Goal: Information Seeking & Learning: Learn about a topic

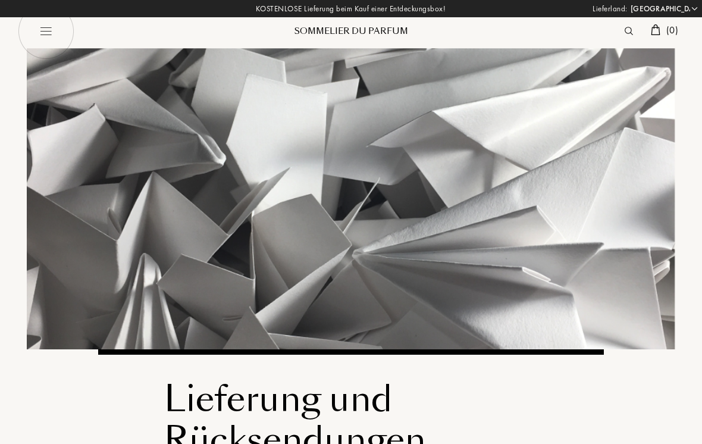
select select "DE"
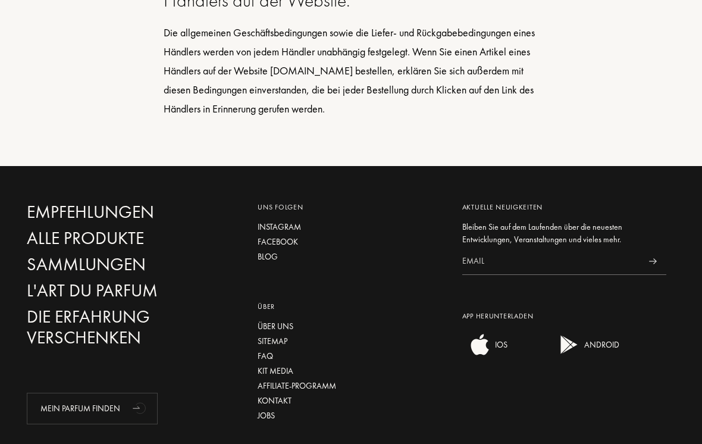
scroll to position [1343, 0]
click at [293, 326] on div "Über uns" at bounding box center [350, 326] width 186 height 12
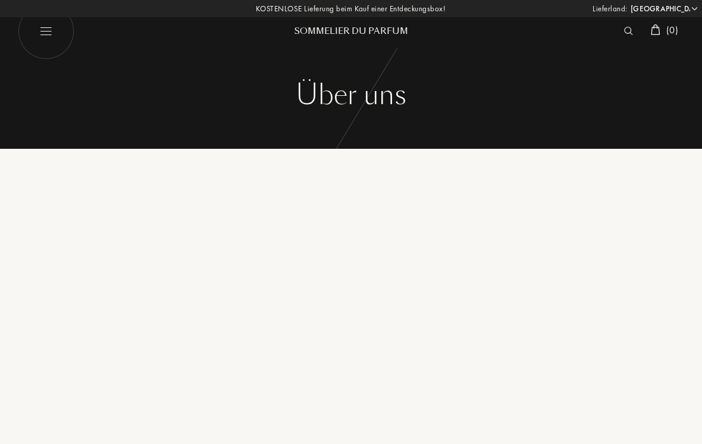
select select "DE"
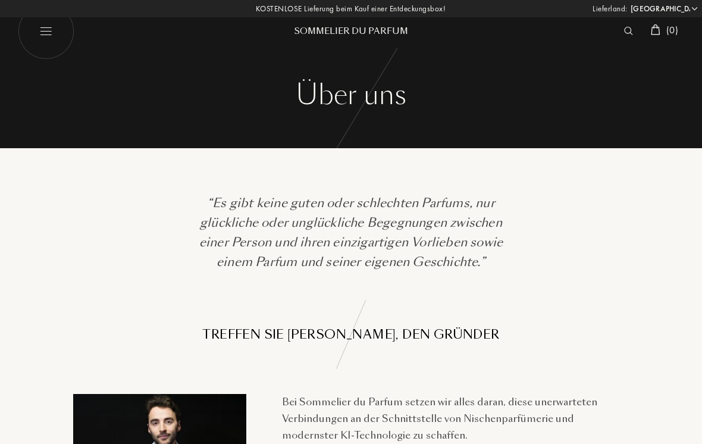
click at [47, 32] on img at bounding box center [46, 31] width 56 height 56
select select "DE"
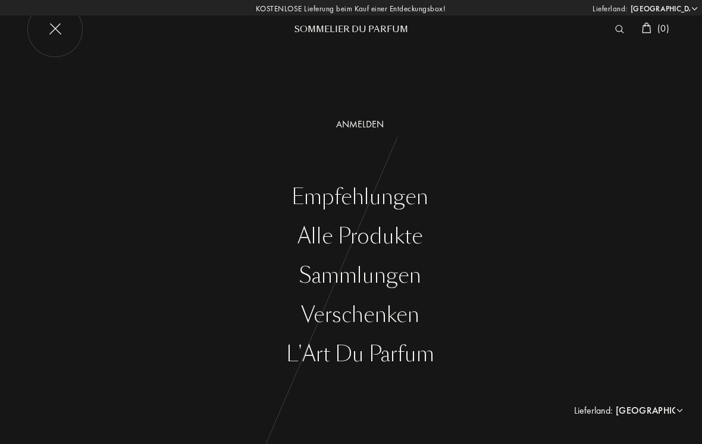
click at [410, 202] on div "Empfehlungen" at bounding box center [360, 197] width 684 height 24
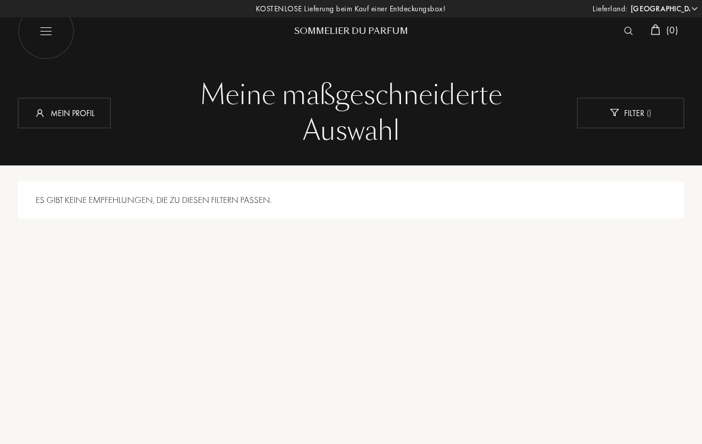
select select "DE"
click at [36, 38] on img at bounding box center [46, 31] width 56 height 56
select select "DE"
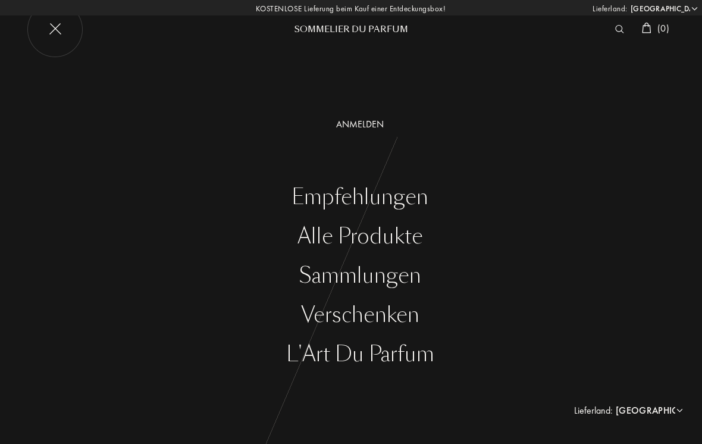
click at [53, 30] on img at bounding box center [55, 29] width 56 height 56
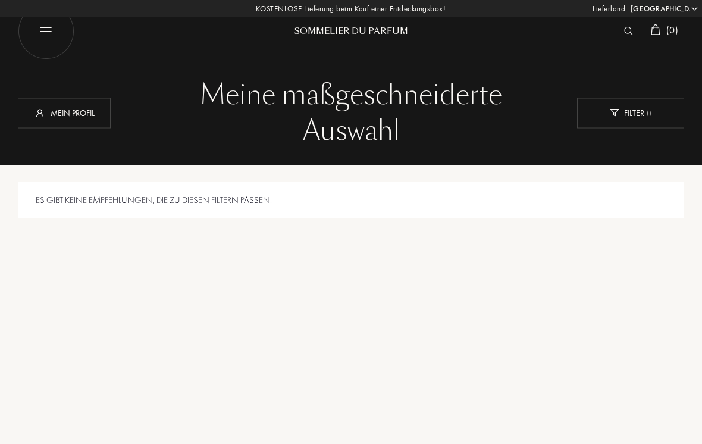
click at [51, 38] on img at bounding box center [46, 31] width 56 height 56
select select "DE"
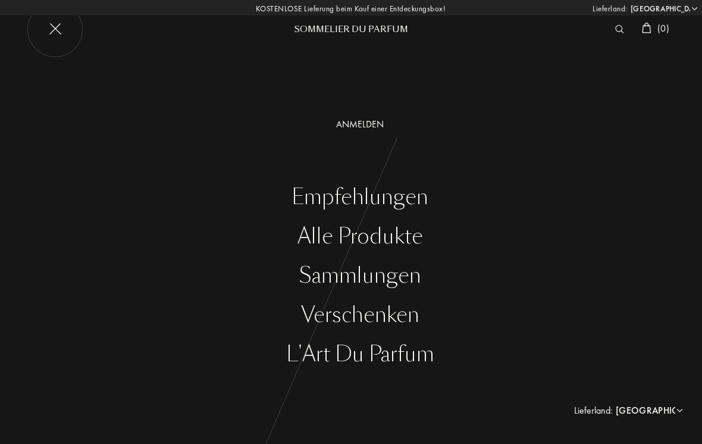
click at [388, 246] on div "Alle Produkte" at bounding box center [360, 236] width 684 height 24
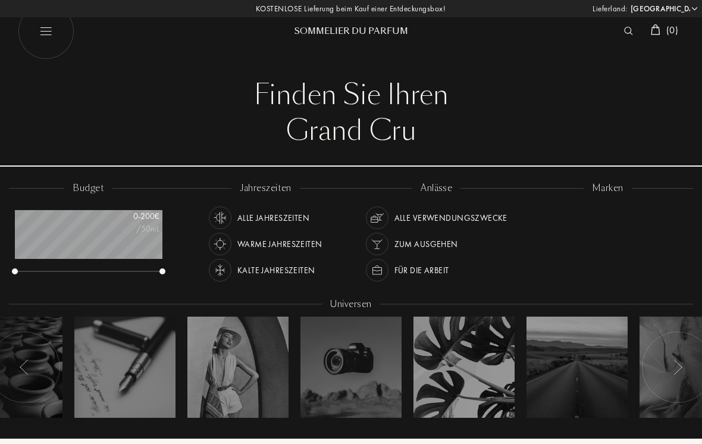
select select "DE"
click at [543, 210] on div "Akro" at bounding box center [550, 211] width 39 height 16
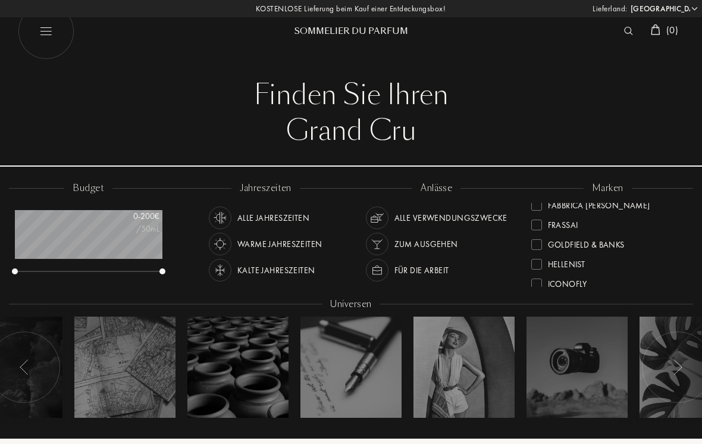
scroll to position [158, 0]
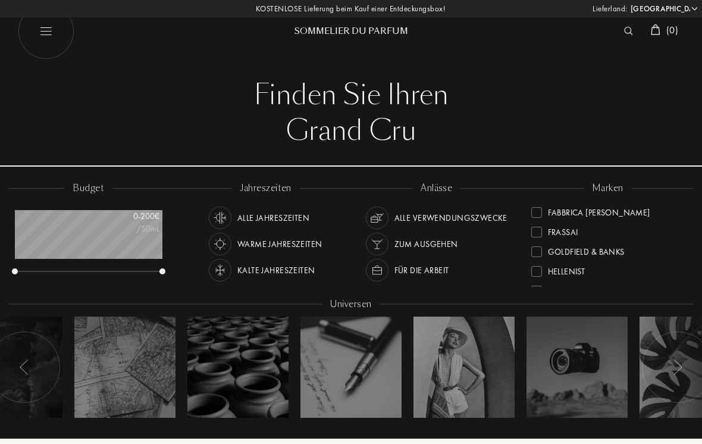
click at [533, 252] on div at bounding box center [536, 251] width 11 height 11
click at [536, 212] on div at bounding box center [536, 213] width 11 height 11
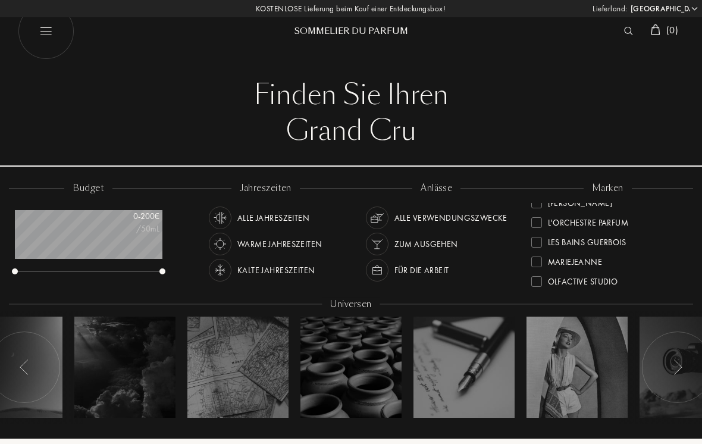
scroll to position [266, 0]
click at [537, 218] on div at bounding box center [536, 221] width 11 height 11
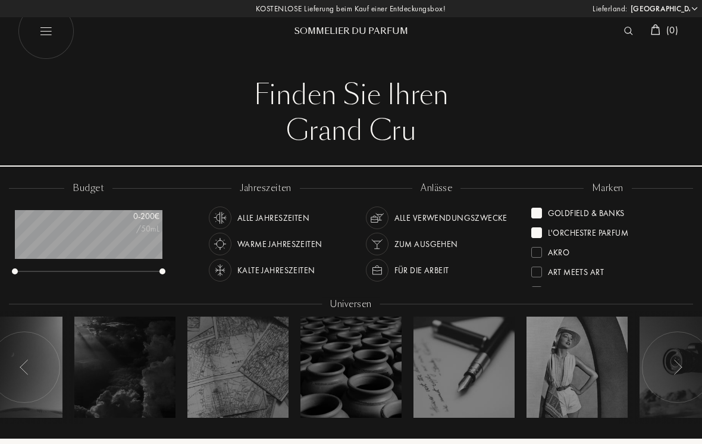
scroll to position [0, 0]
click at [539, 208] on div at bounding box center [536, 213] width 11 height 11
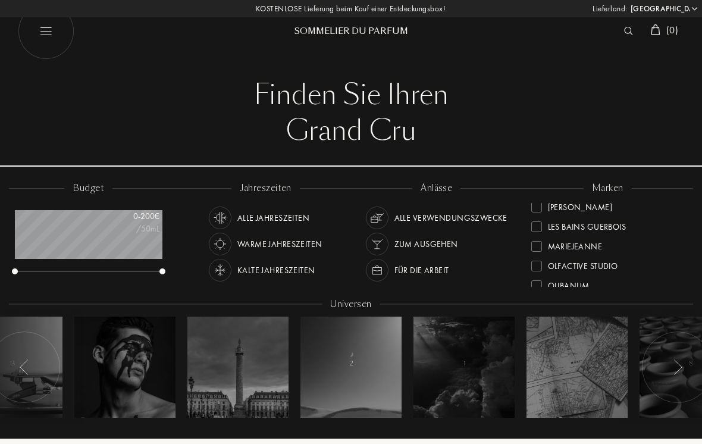
scroll to position [283, 0]
click at [542, 224] on div "Les Bains Guerbois" at bounding box center [578, 222] width 95 height 16
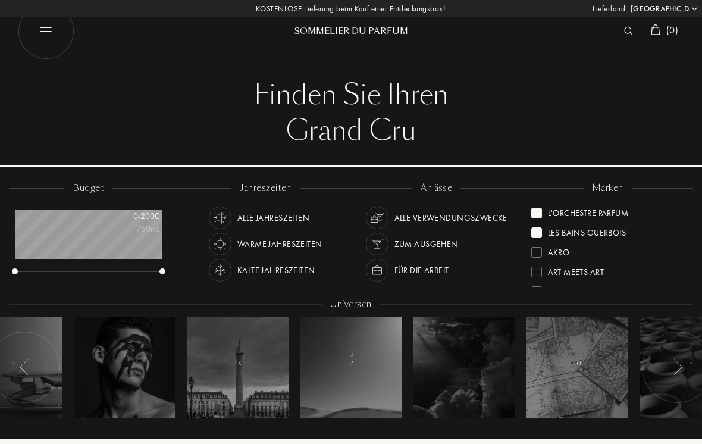
click at [541, 206] on div "L'Orchestre Parfum" at bounding box center [580, 211] width 98 height 16
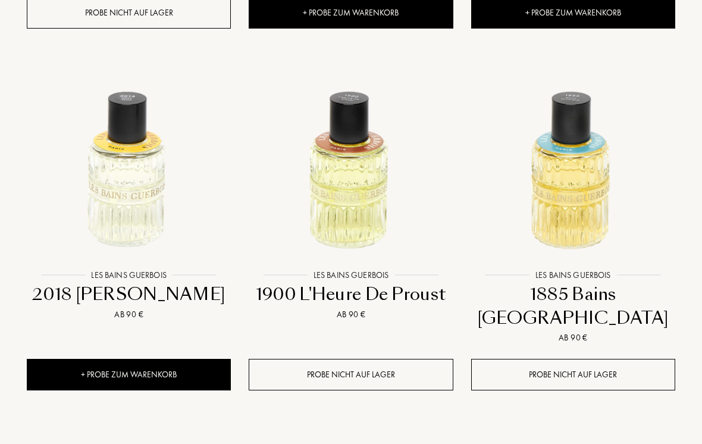
scroll to position [1127, 0]
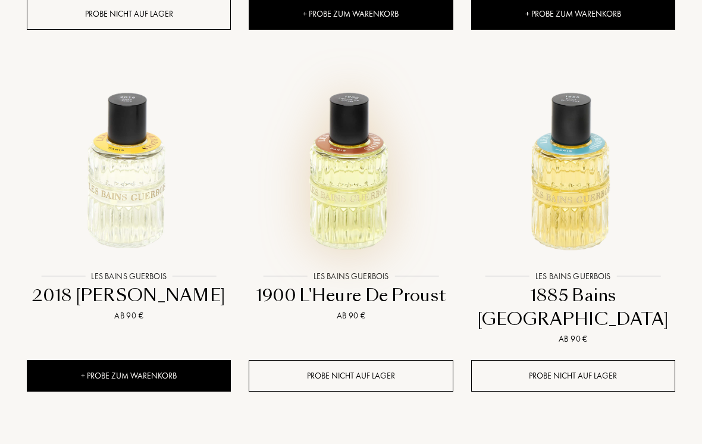
click at [365, 211] on img at bounding box center [351, 164] width 200 height 200
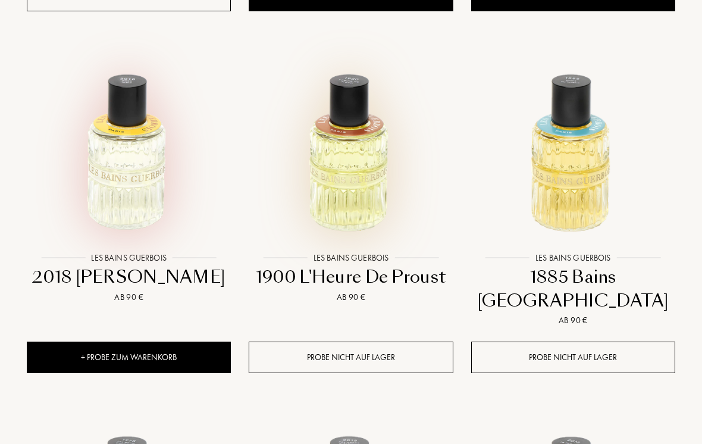
click at [135, 183] on img at bounding box center [129, 145] width 200 height 200
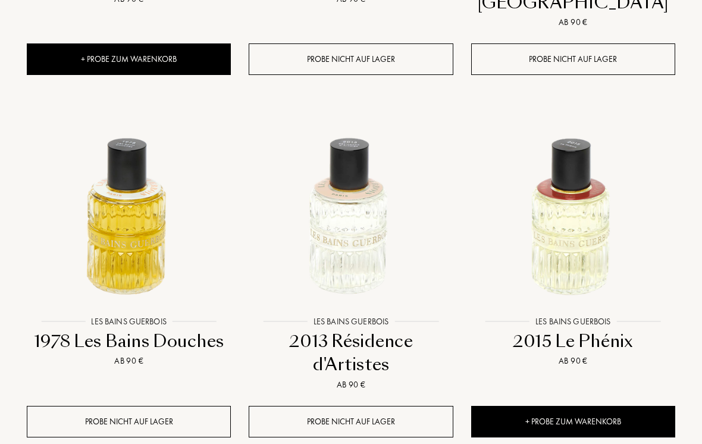
scroll to position [1449, 0]
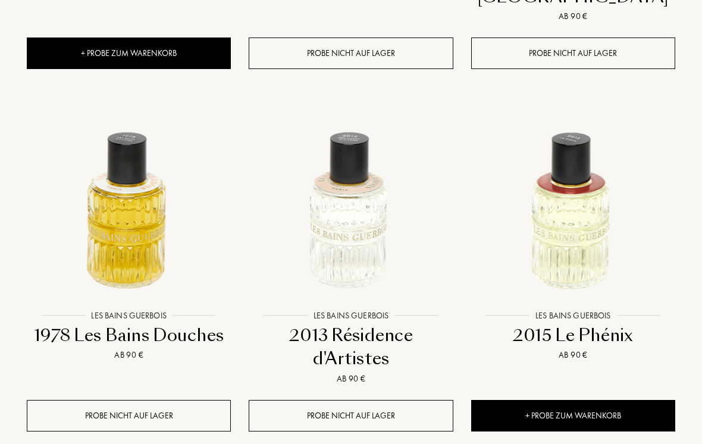
click at [359, 207] on img at bounding box center [351, 203] width 200 height 200
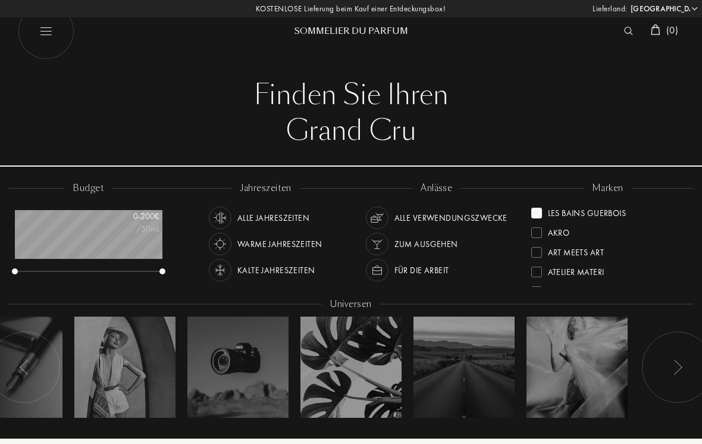
scroll to position [1468, 0]
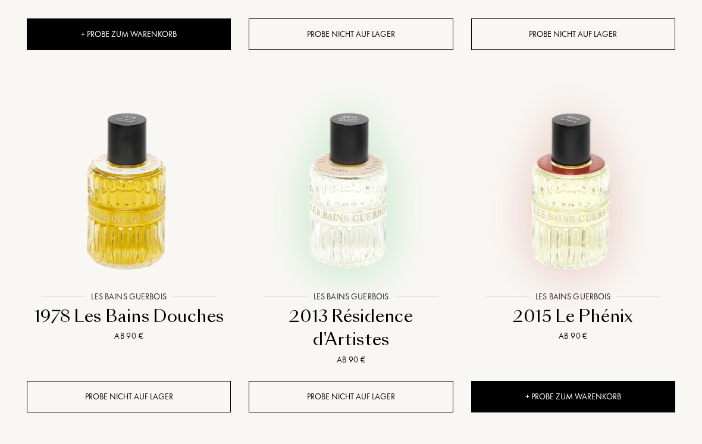
click at [584, 204] on img at bounding box center [573, 184] width 200 height 200
click at [156, 194] on img at bounding box center [129, 184] width 200 height 200
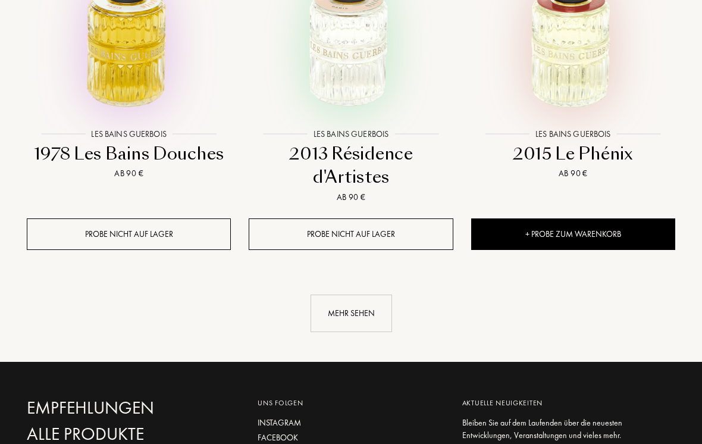
scroll to position [1629, 0]
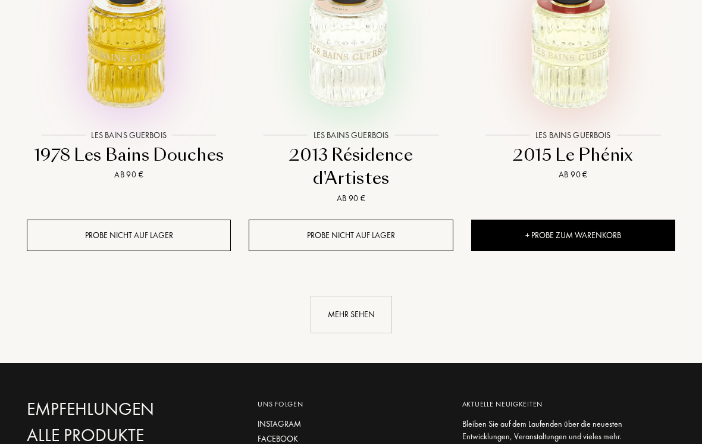
click at [356, 296] on div "Mehr sehen" at bounding box center [350, 314] width 81 height 37
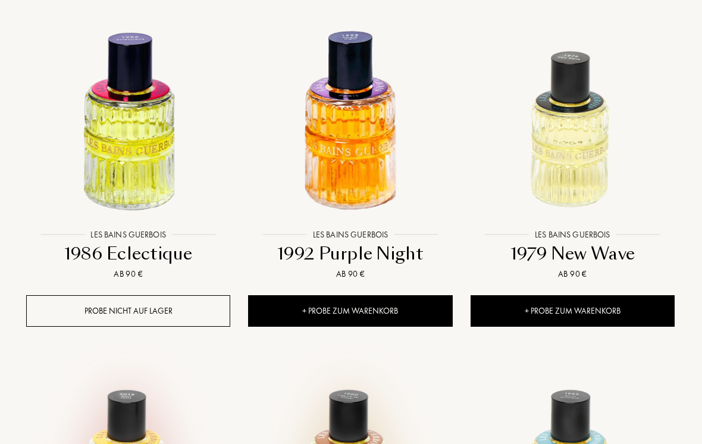
scroll to position [830, 1]
click at [572, 177] on img at bounding box center [572, 122] width 200 height 200
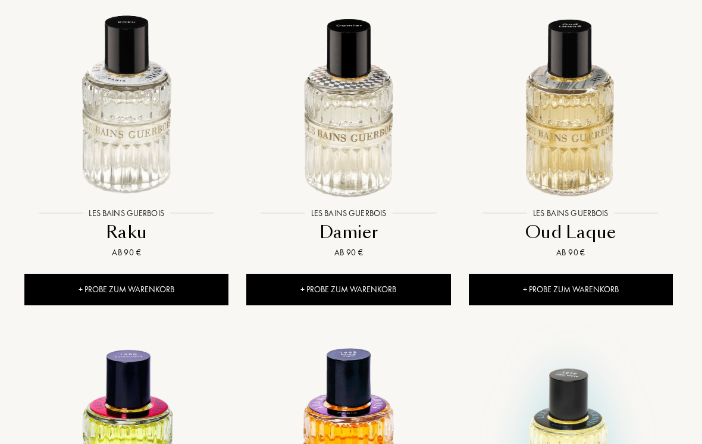
scroll to position [513, 2]
click at [579, 146] on img at bounding box center [570, 100] width 200 height 200
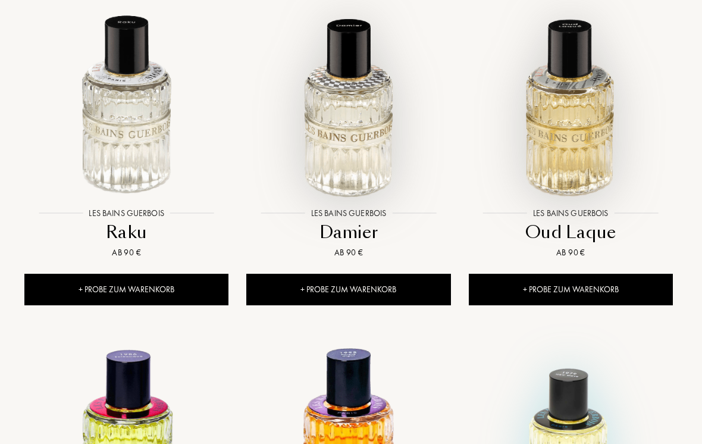
click at [364, 130] on img at bounding box center [349, 100] width 200 height 200
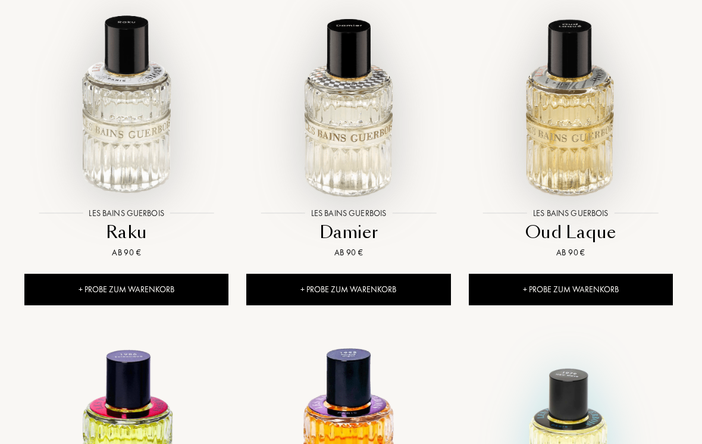
click at [136, 156] on img at bounding box center [127, 100] width 200 height 200
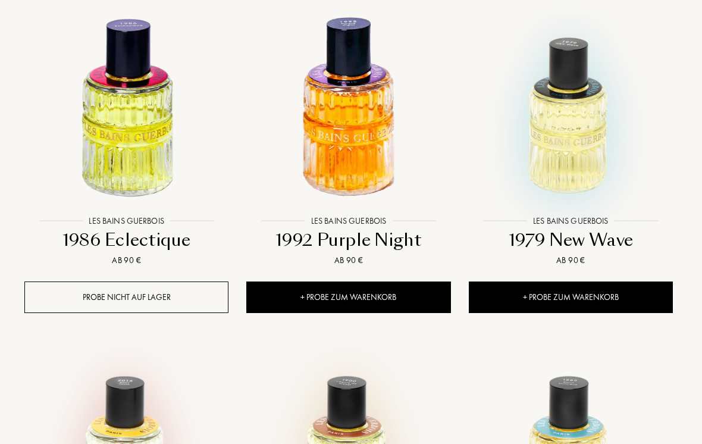
scroll to position [844, 2]
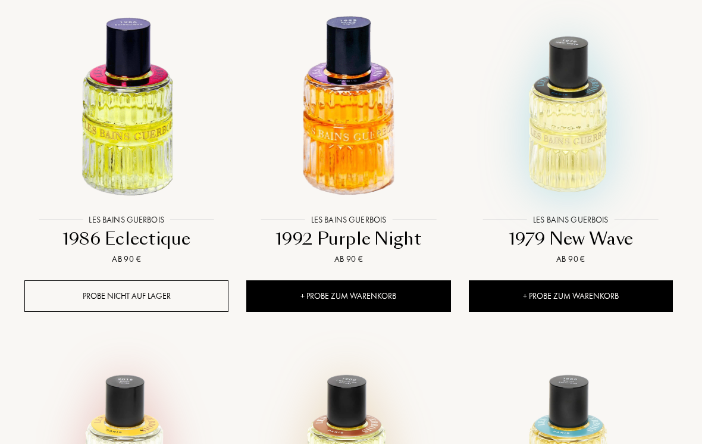
click at [574, 179] on img at bounding box center [570, 108] width 200 height 200
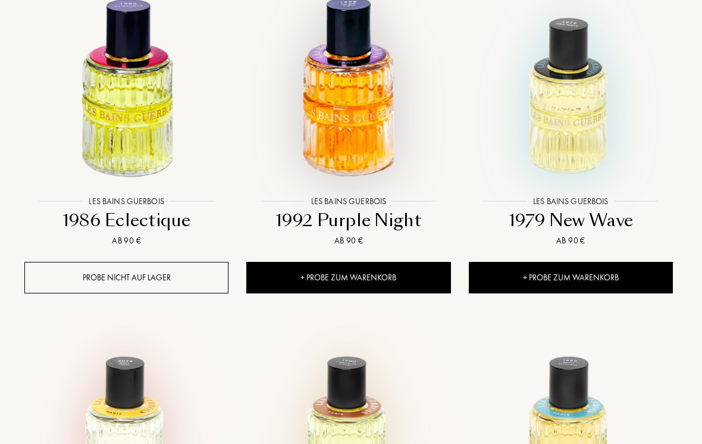
click at [367, 98] on img at bounding box center [349, 89] width 200 height 200
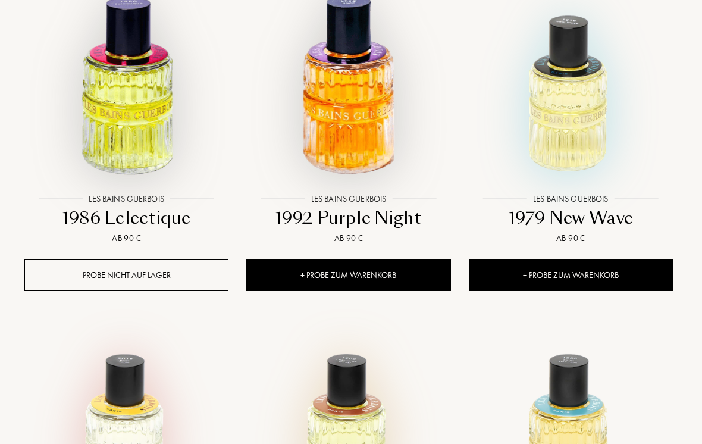
scroll to position [866, 2]
click at [117, 130] on img at bounding box center [127, 86] width 200 height 200
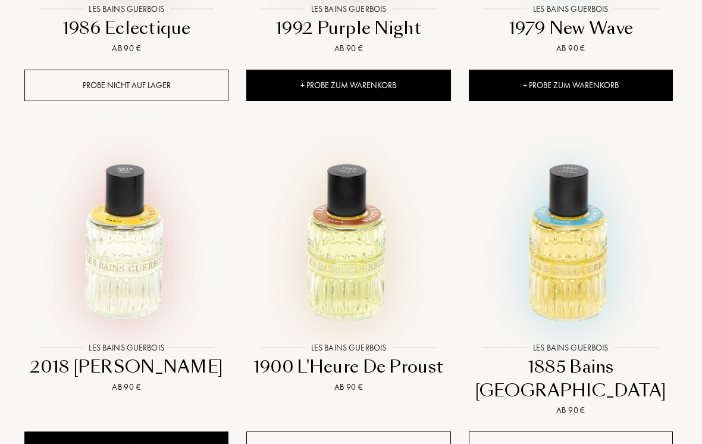
scroll to position [1055, 2]
click at [565, 274] on img at bounding box center [570, 235] width 200 height 200
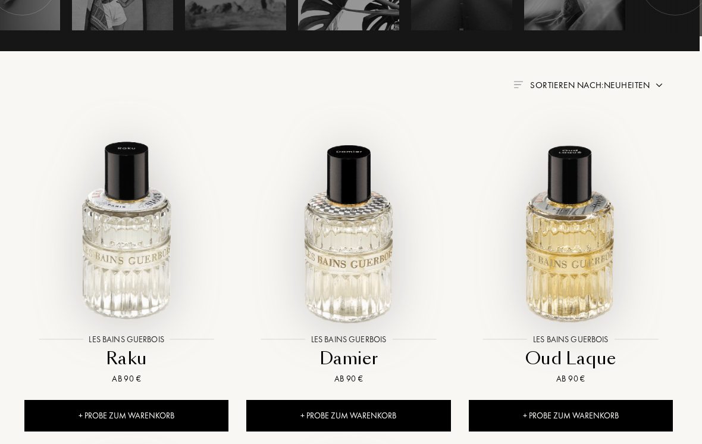
scroll to position [381, 2]
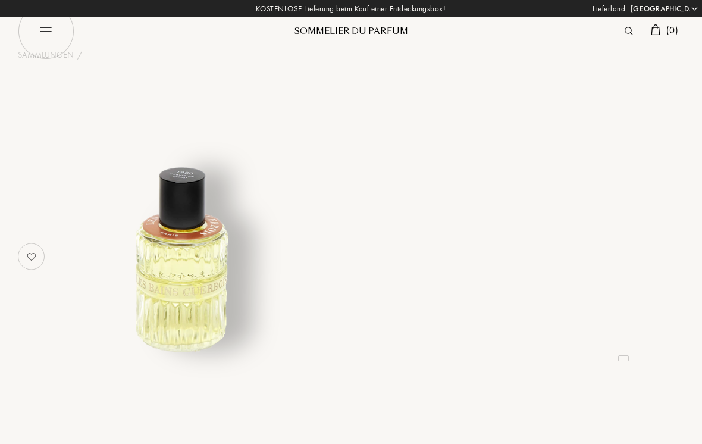
select select "DE"
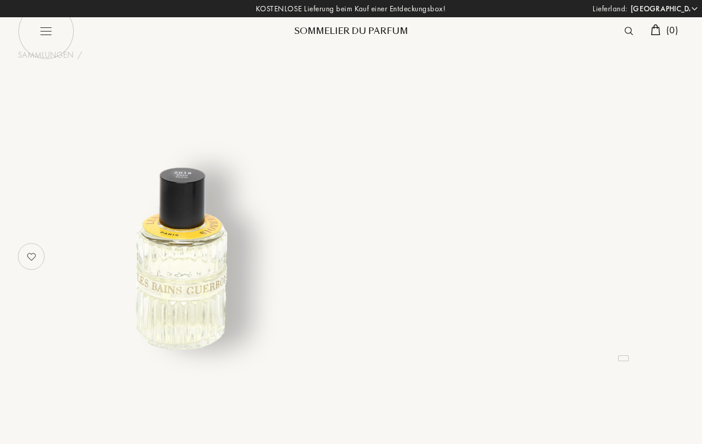
select select "DE"
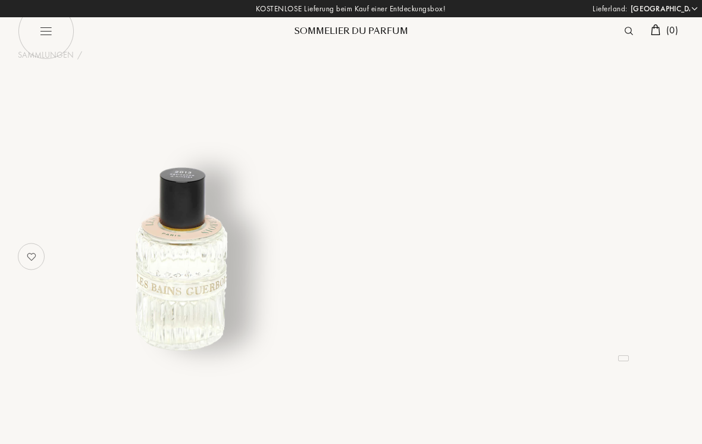
select select "DE"
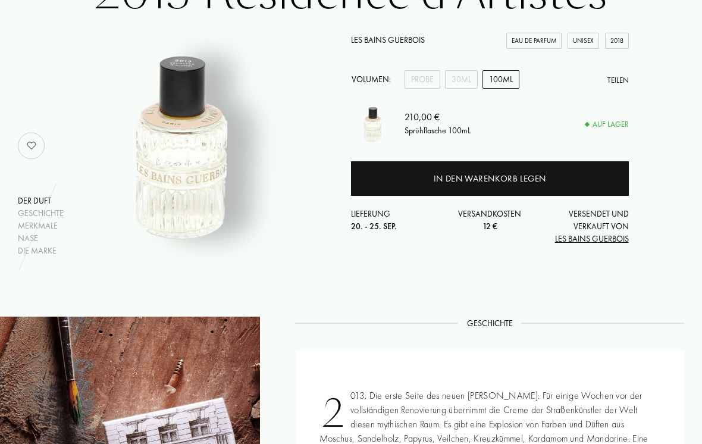
scroll to position [106, 0]
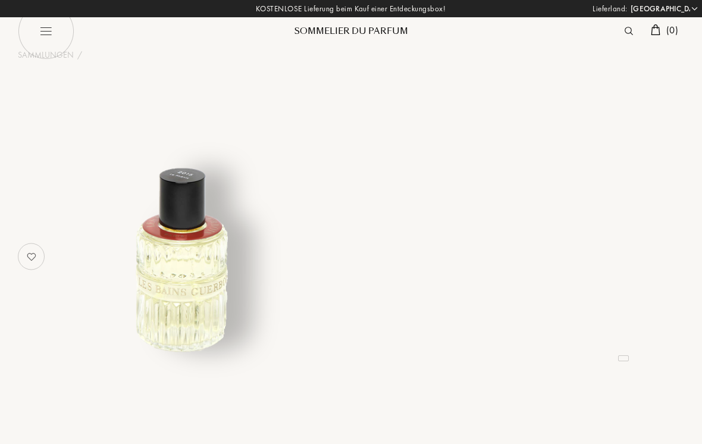
select select "DE"
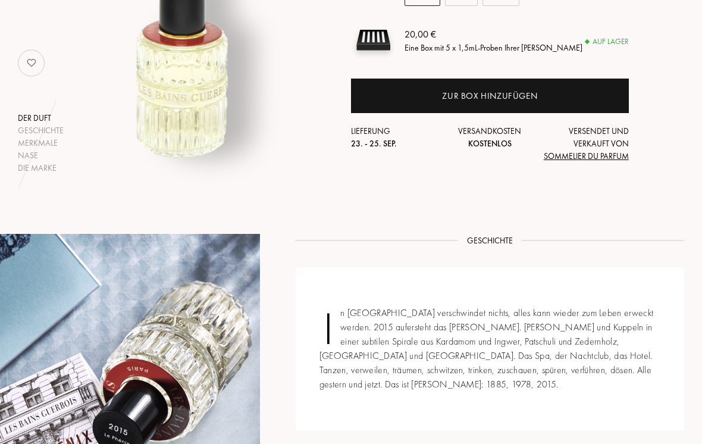
scroll to position [187, 0]
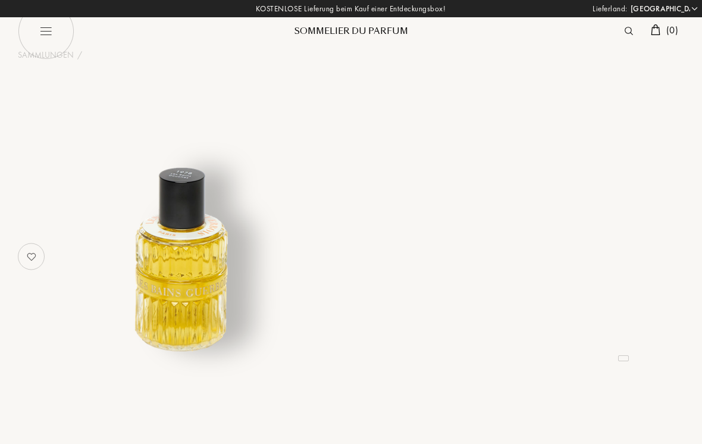
select select "DE"
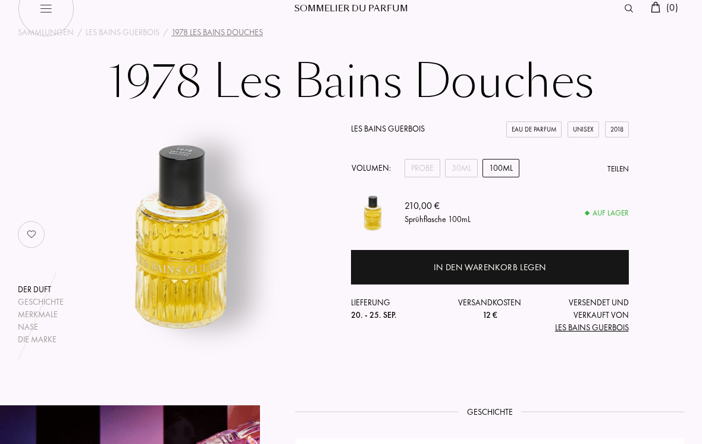
scroll to position [21, 0]
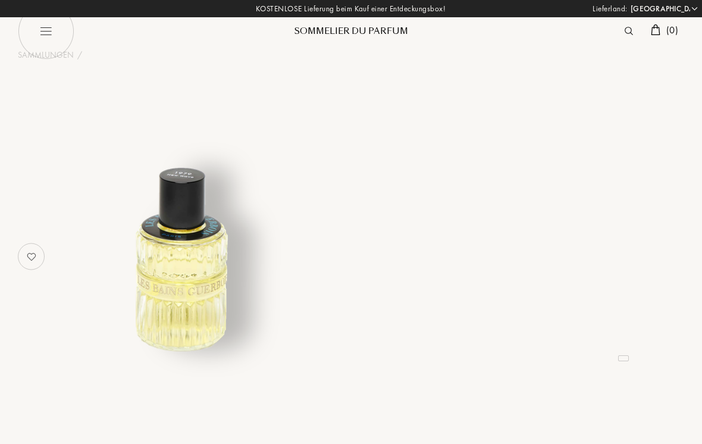
select select "DE"
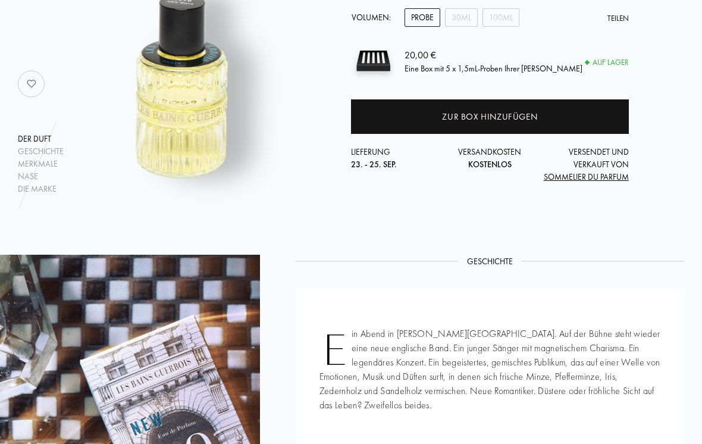
scroll to position [158, 0]
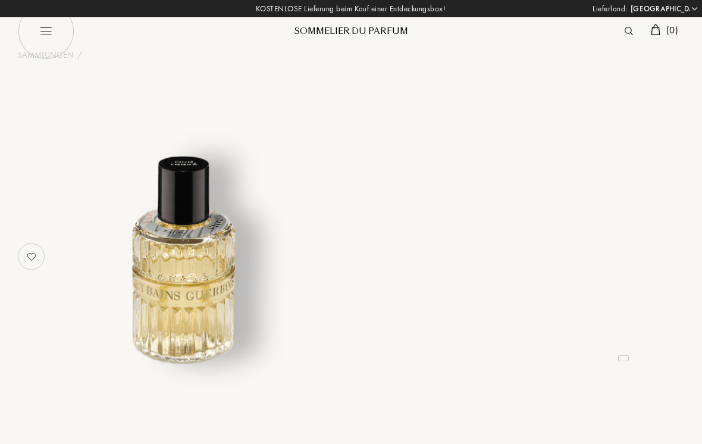
select select "DE"
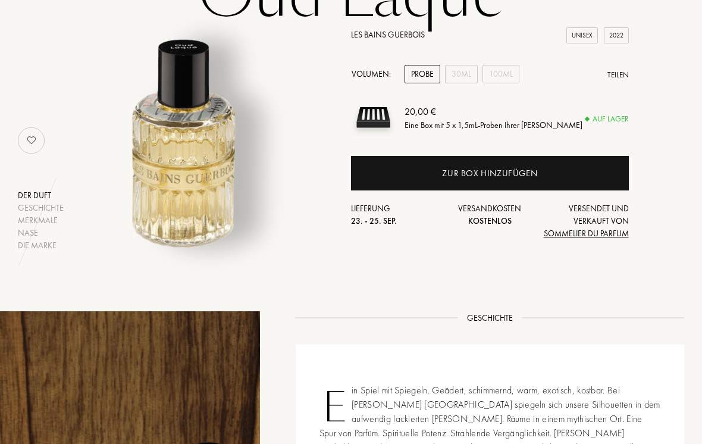
scroll to position [114, 0]
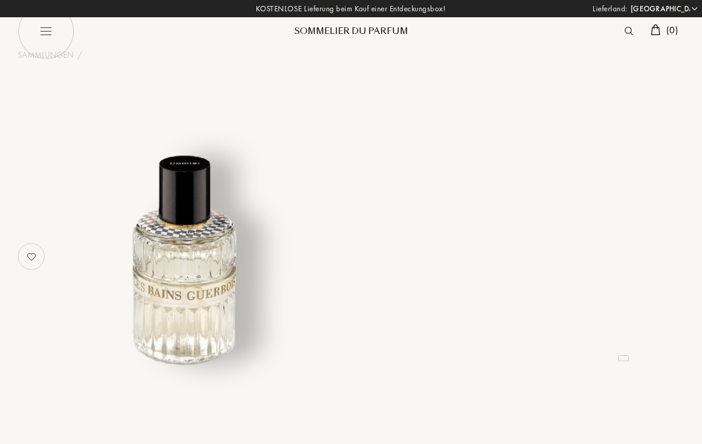
select select "DE"
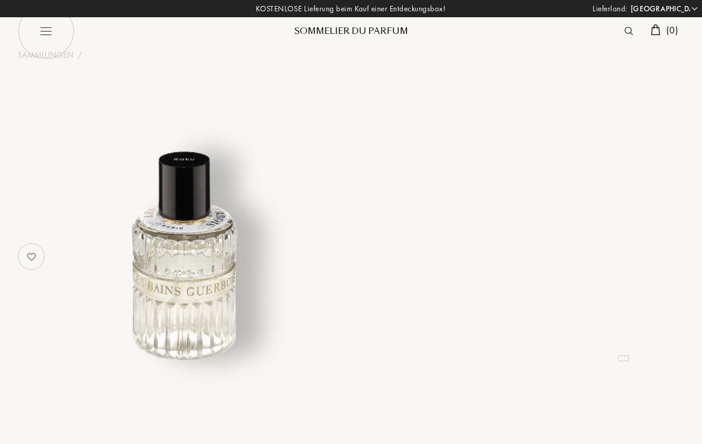
select select "DE"
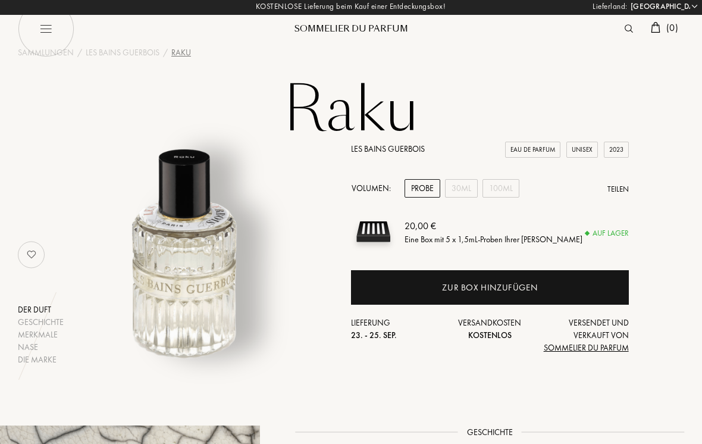
scroll to position [15, 0]
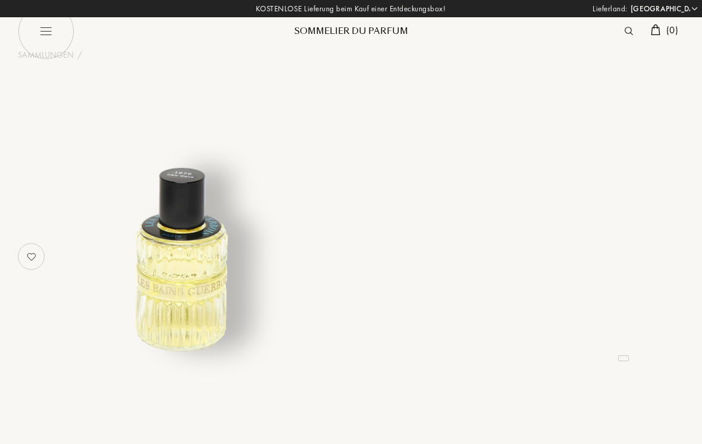
select select "DE"
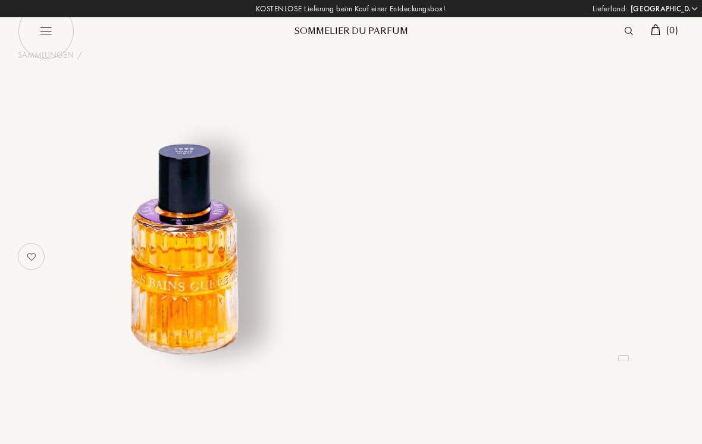
select select "DE"
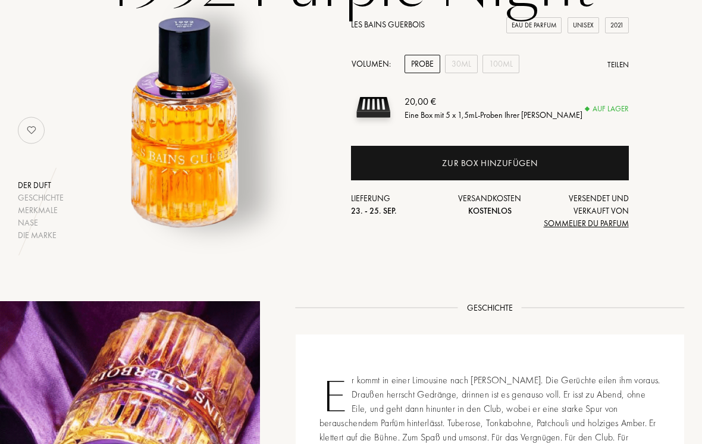
scroll to position [118, 0]
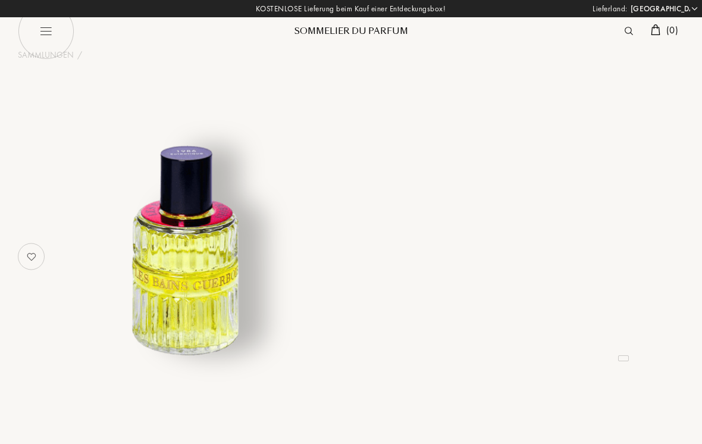
select select "DE"
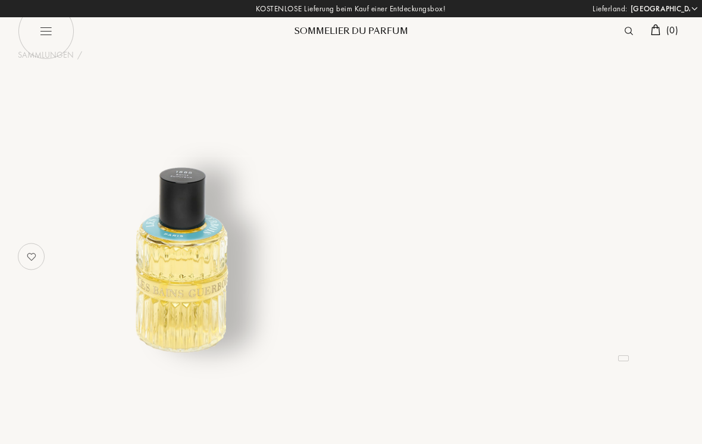
select select "DE"
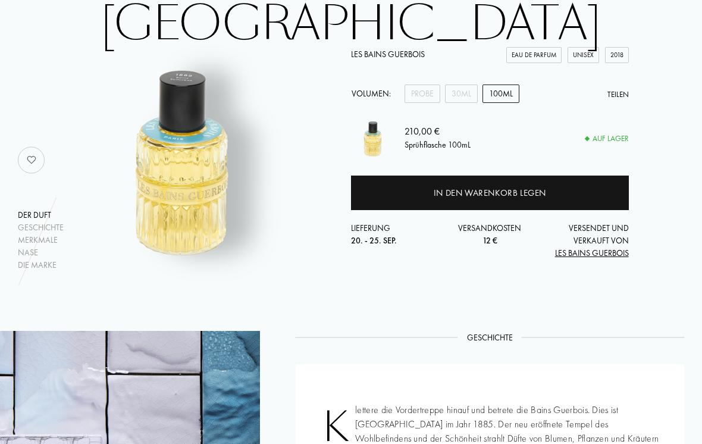
scroll to position [121, 0]
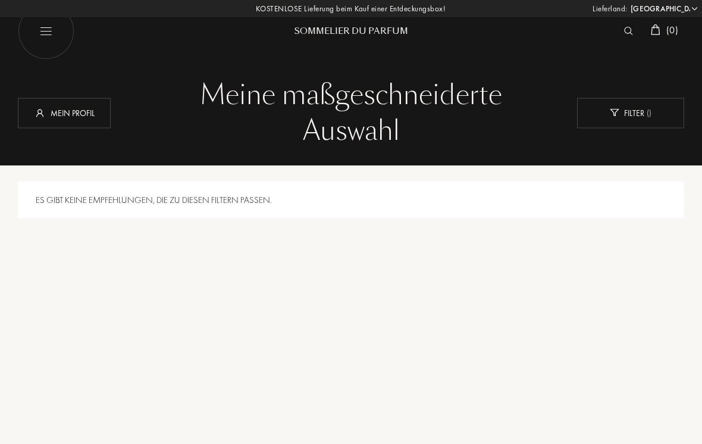
select select "DE"
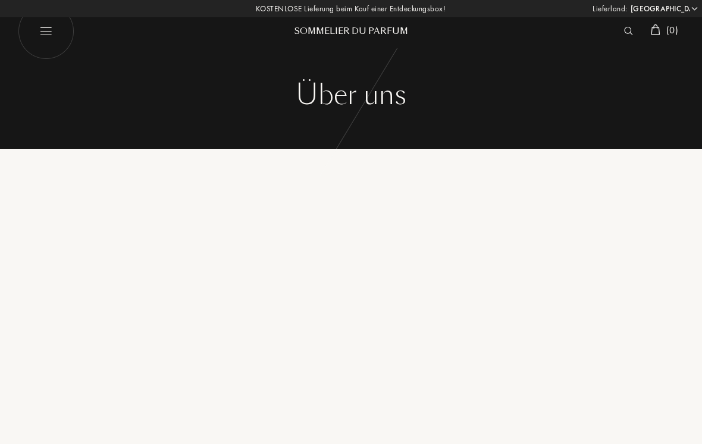
select select "DE"
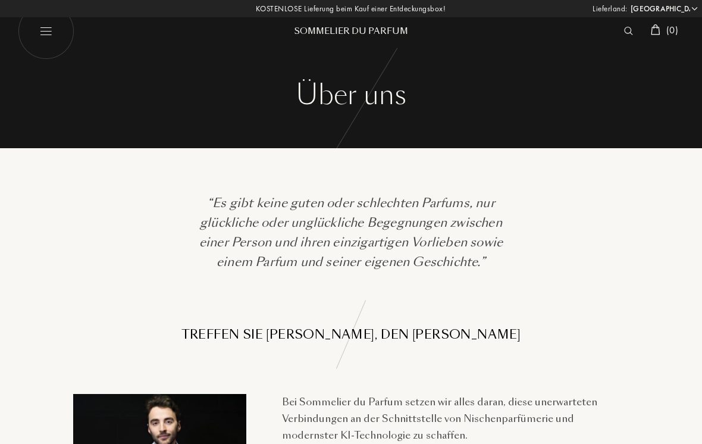
click at [39, 33] on img at bounding box center [46, 31] width 56 height 56
select select "DE"
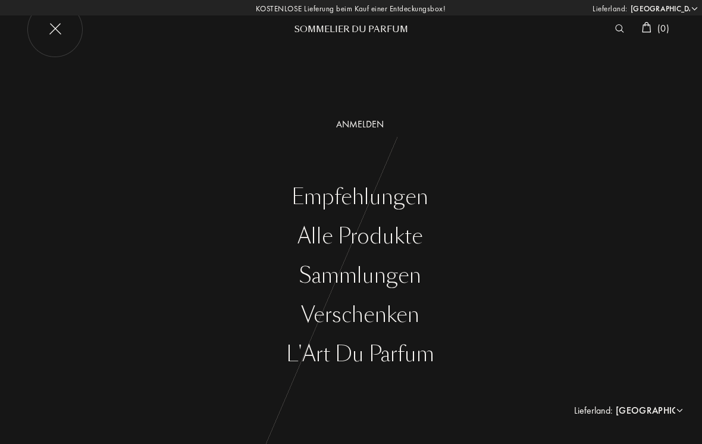
click at [403, 234] on div "Alle Produkte" at bounding box center [360, 236] width 684 height 24
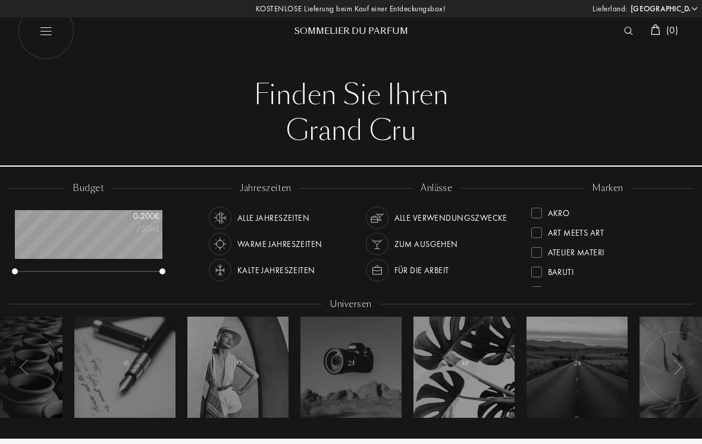
select select "DE"
click at [472, 215] on div "Alle Verwendungszwecke" at bounding box center [450, 217] width 113 height 23
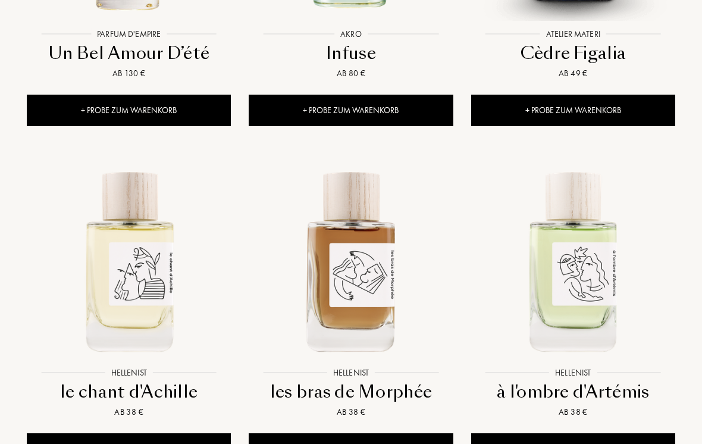
scroll to position [1425, 0]
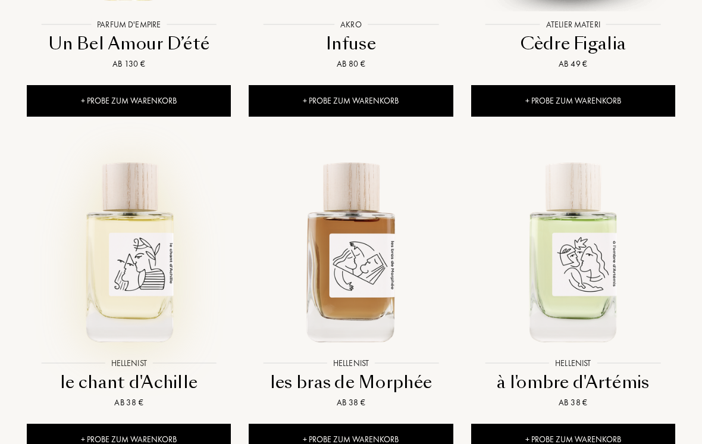
click at [126, 240] on img at bounding box center [129, 250] width 200 height 200
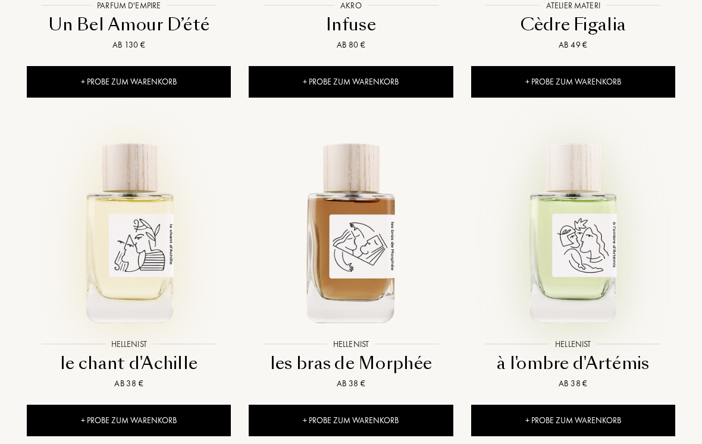
click at [585, 205] on img at bounding box center [573, 231] width 200 height 200
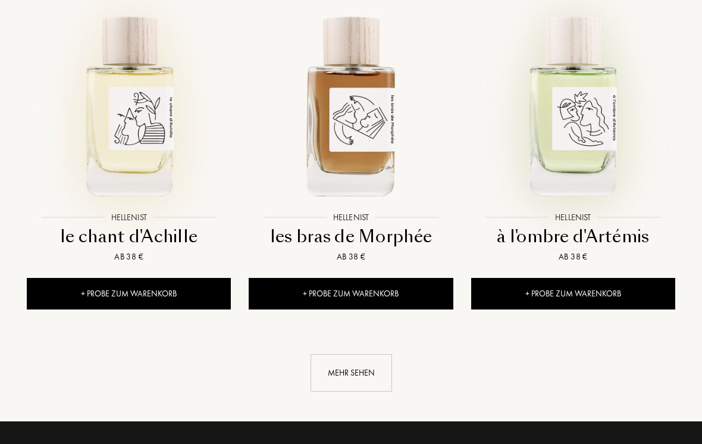
scroll to position [1573, 0]
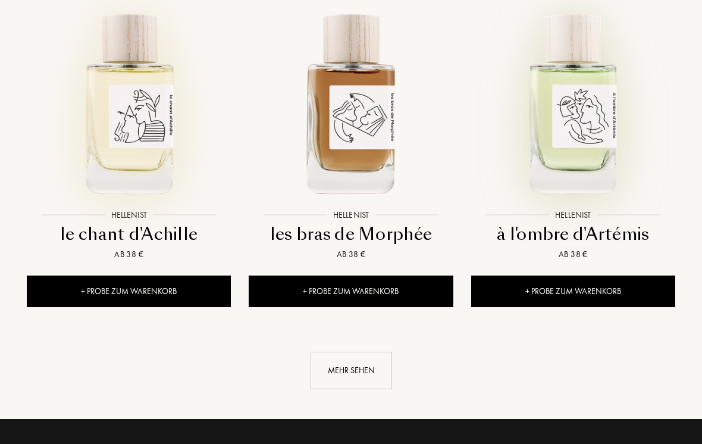
click at [356, 351] on div "Mehr sehen" at bounding box center [350, 369] width 81 height 37
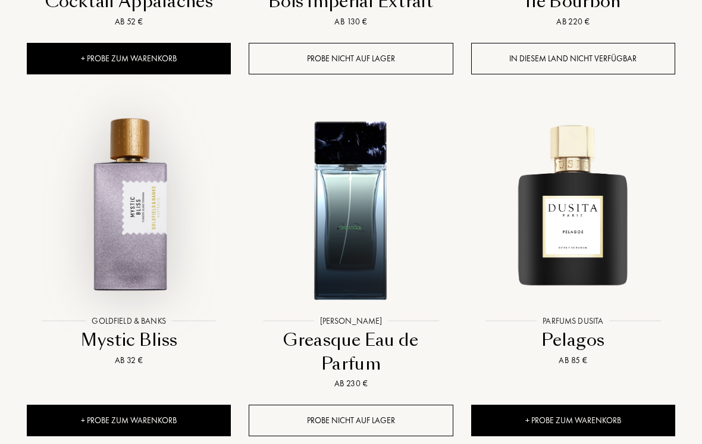
scroll to position [2144, 0]
click at [134, 190] on img at bounding box center [129, 208] width 200 height 200
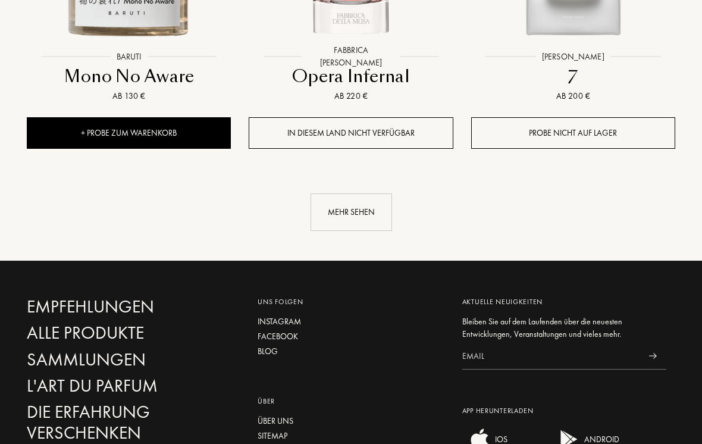
scroll to position [3108, 0]
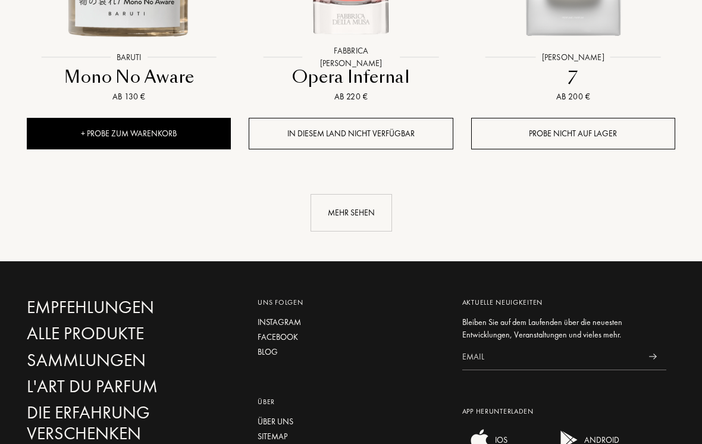
click at [363, 194] on div "Mehr sehen" at bounding box center [350, 212] width 81 height 37
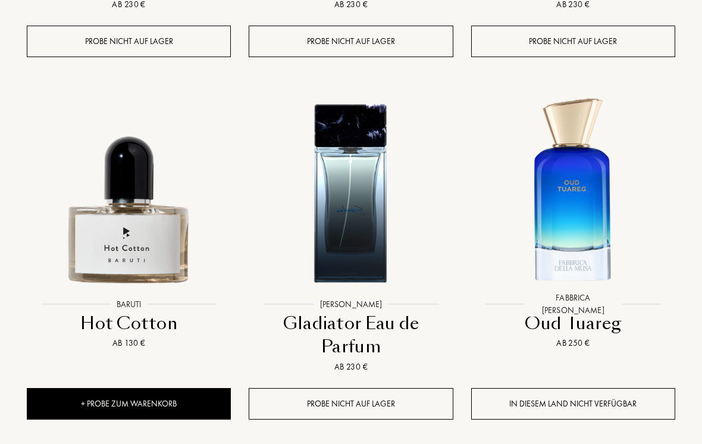
scroll to position [3923, 0]
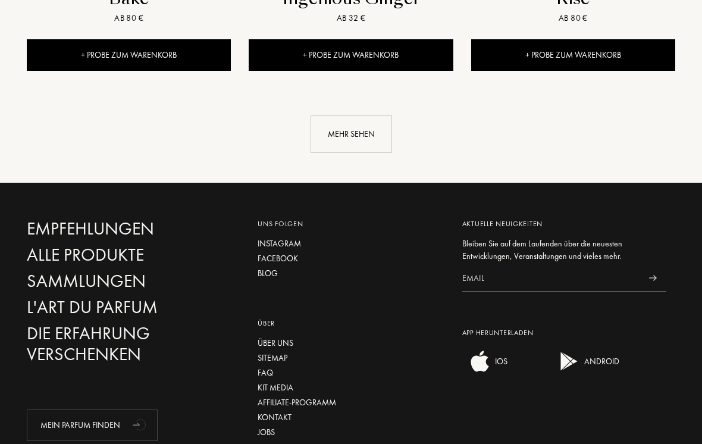
click at [364, 116] on div "Mehr sehen" at bounding box center [350, 134] width 81 height 37
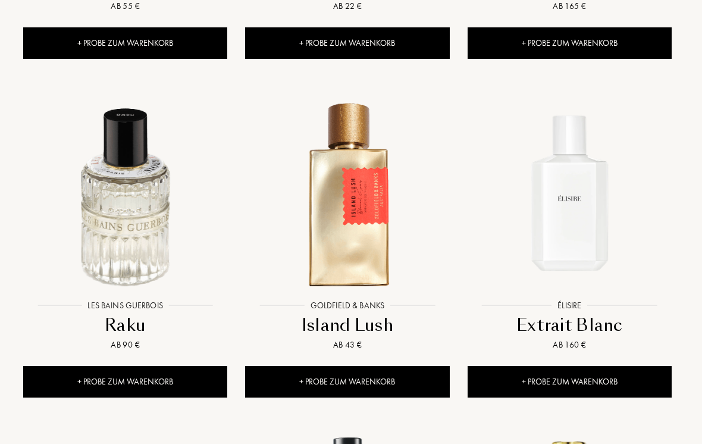
scroll to position [4960, 4]
click at [582, 196] on img at bounding box center [569, 193] width 200 height 200
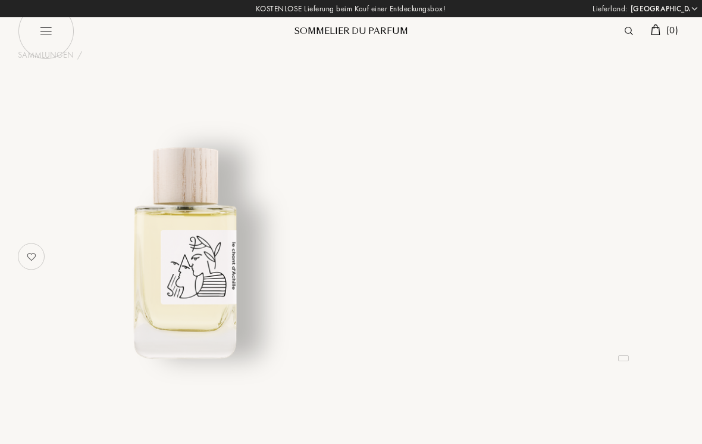
select select "DE"
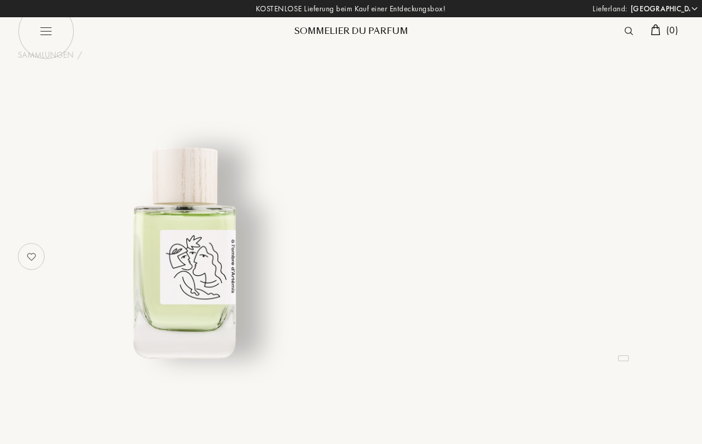
select select "DE"
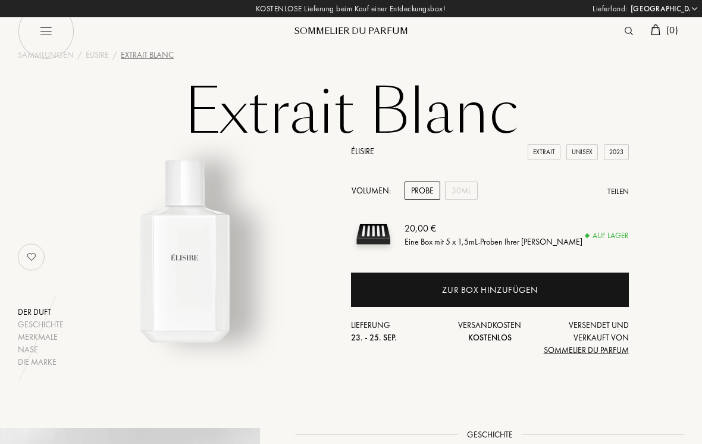
select select "DE"
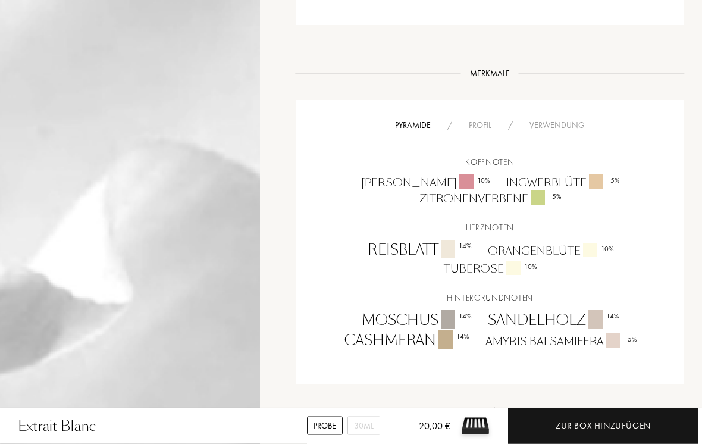
scroll to position [651, 0]
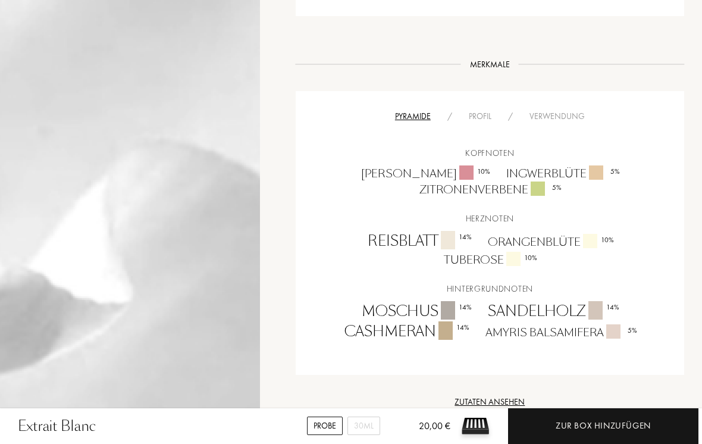
select select "DE"
